Goal: Information Seeking & Learning: Learn about a topic

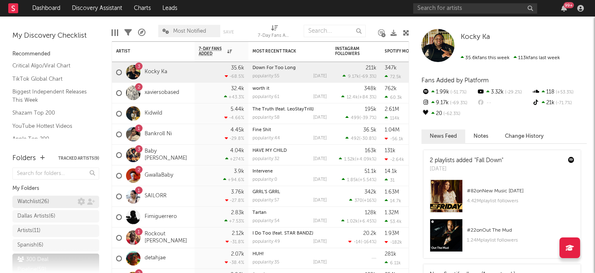
click at [43, 207] on link "Watchlist ( 26 )" at bounding box center [55, 201] width 87 height 12
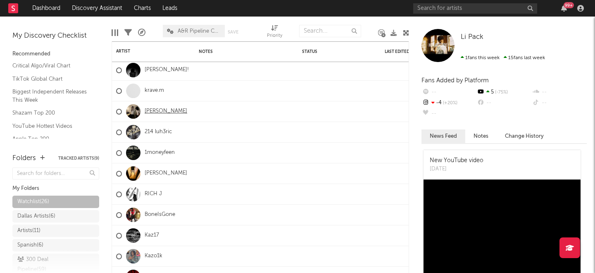
click at [148, 110] on link "[PERSON_NAME]" at bounding box center [166, 111] width 43 height 7
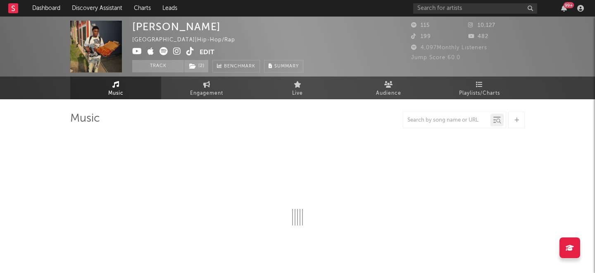
select select "6m"
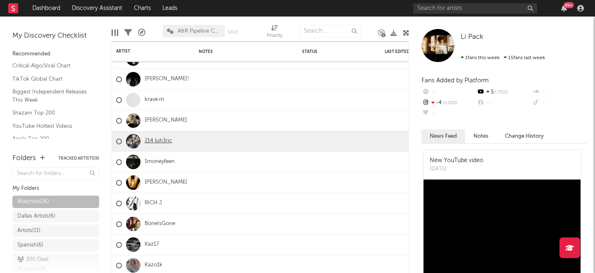
click at [153, 140] on link "214 luh3ric" at bounding box center [158, 141] width 27 height 7
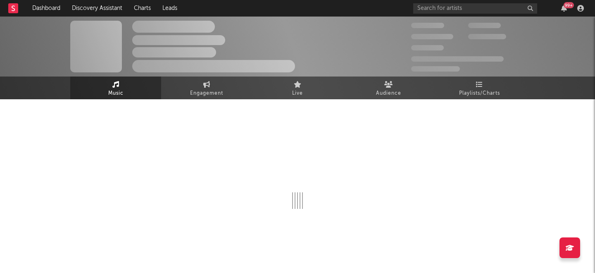
select select "6m"
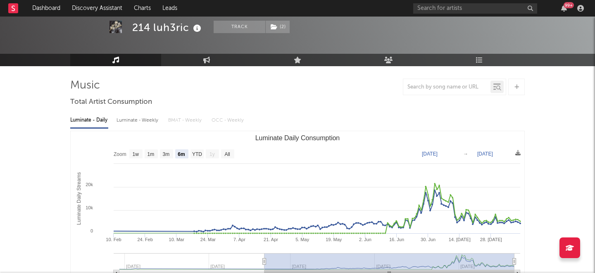
scroll to position [42, 0]
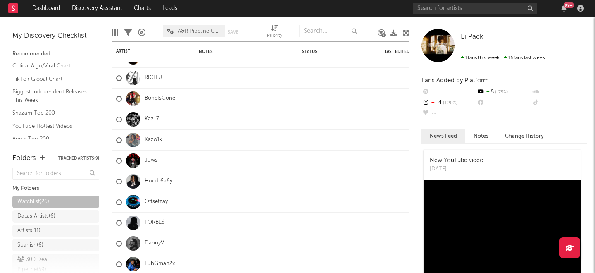
click at [146, 120] on link "Kaz17" at bounding box center [152, 119] width 14 height 7
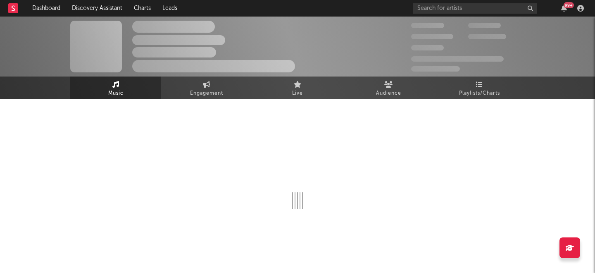
select select "1w"
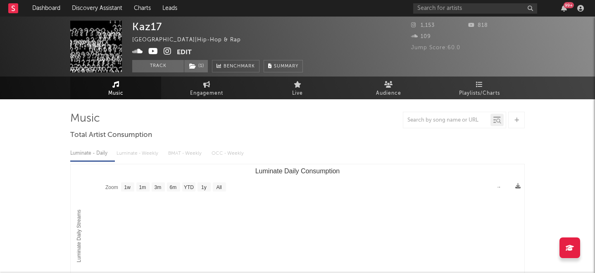
click at [169, 52] on icon at bounding box center [168, 51] width 8 height 8
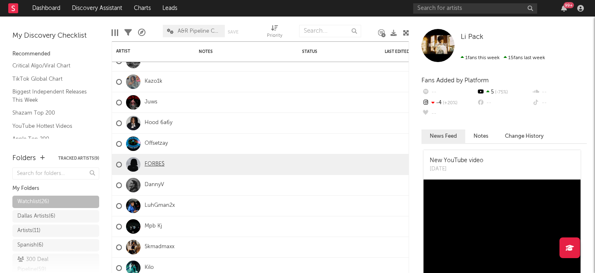
click at [150, 163] on link "FORBE$" at bounding box center [155, 164] width 20 height 7
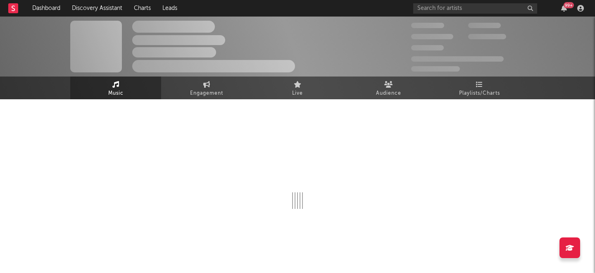
select select "1w"
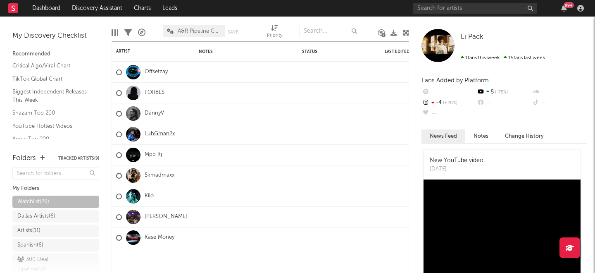
click at [155, 134] on link "LuhGman2x" at bounding box center [160, 133] width 30 height 7
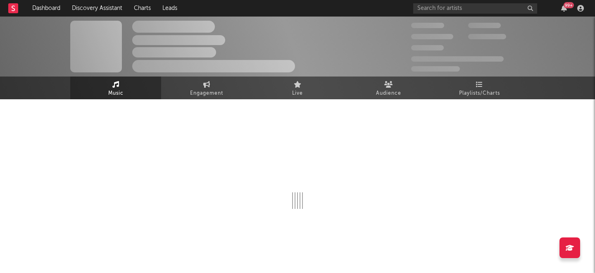
select select "6m"
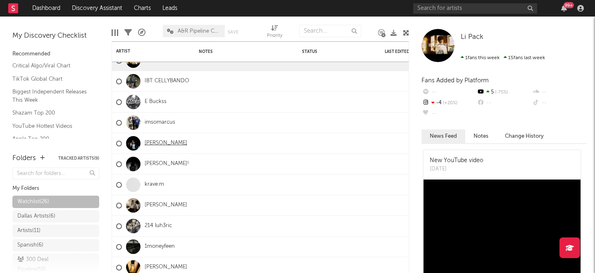
click at [147, 142] on link "[PERSON_NAME]" at bounding box center [166, 143] width 43 height 7
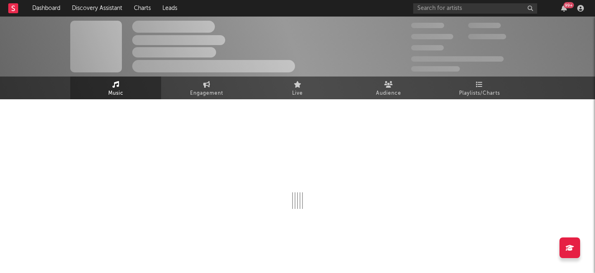
select select "1w"
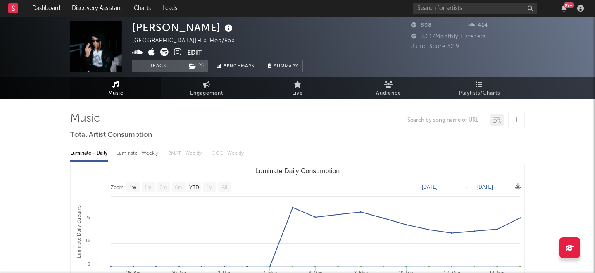
click at [175, 48] on icon at bounding box center [178, 52] width 8 height 8
click at [162, 53] on icon at bounding box center [164, 52] width 8 height 8
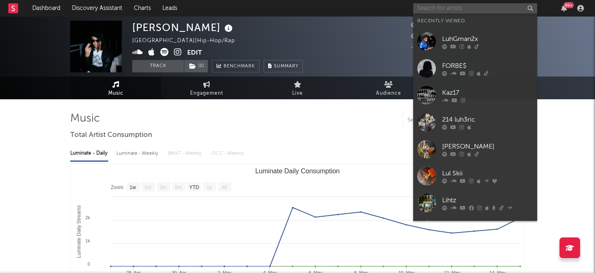
click at [434, 6] on input "text" at bounding box center [475, 8] width 124 height 10
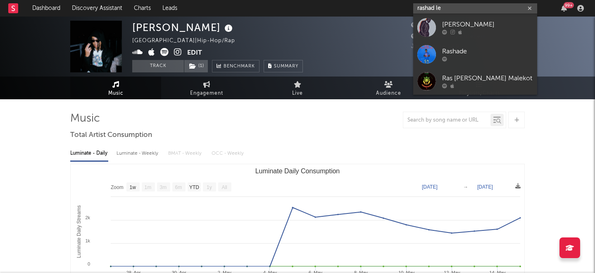
click at [434, 6] on input "rashad le" at bounding box center [475, 8] width 124 height 10
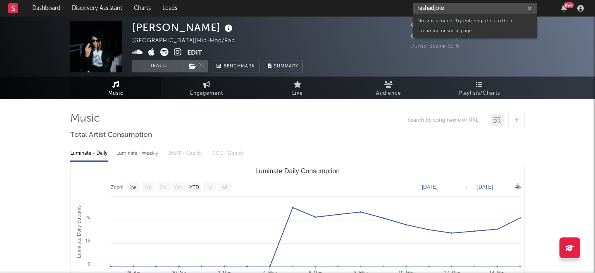
click at [434, 6] on input "rashadjole" at bounding box center [475, 8] width 124 height 10
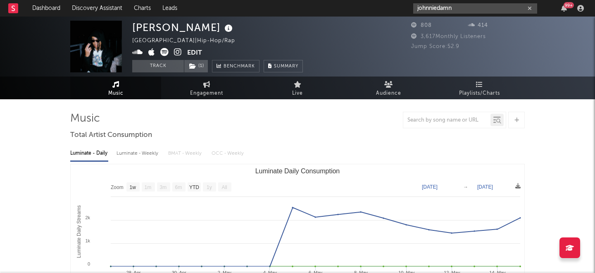
click at [455, 9] on input "johnniedamn" at bounding box center [475, 8] width 124 height 10
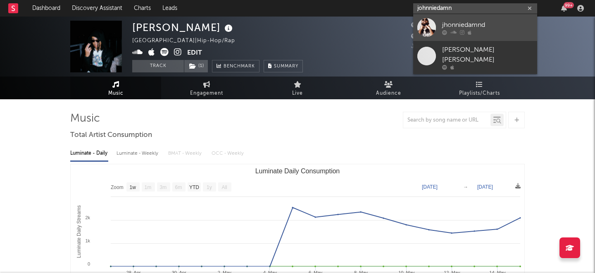
type input "johnniedamn"
click at [458, 22] on div "jhonniedamnd" at bounding box center [487, 25] width 91 height 10
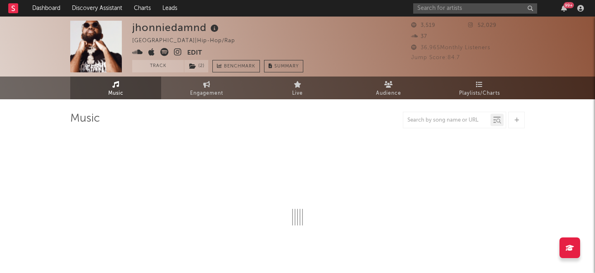
select select "6m"
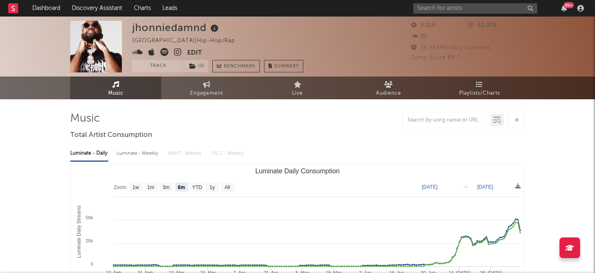
click at [177, 51] on icon at bounding box center [178, 52] width 8 height 8
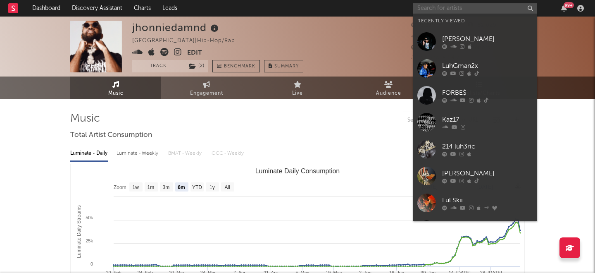
click at [473, 4] on input "text" at bounding box center [475, 8] width 124 height 10
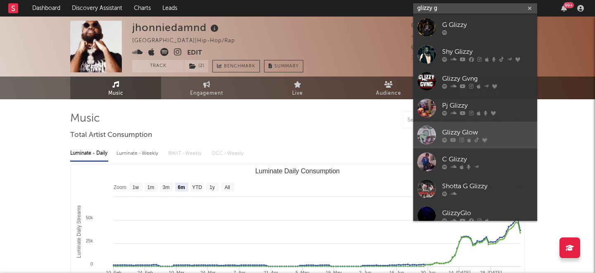
type input "glizzy g"
click at [475, 130] on div "Glizzy Glow" at bounding box center [487, 132] width 91 height 10
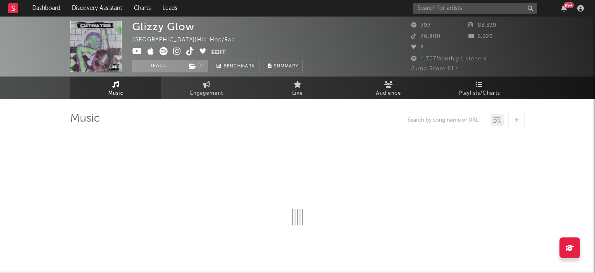
select select "6m"
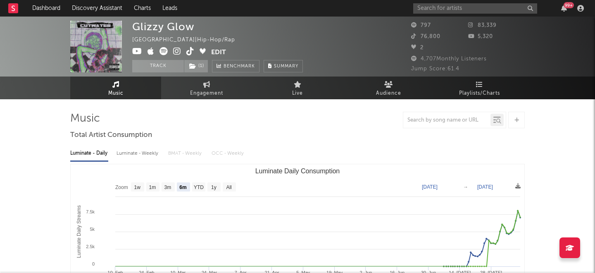
click at [135, 51] on icon at bounding box center [137, 51] width 10 height 8
